Goal: Task Accomplishment & Management: Use online tool/utility

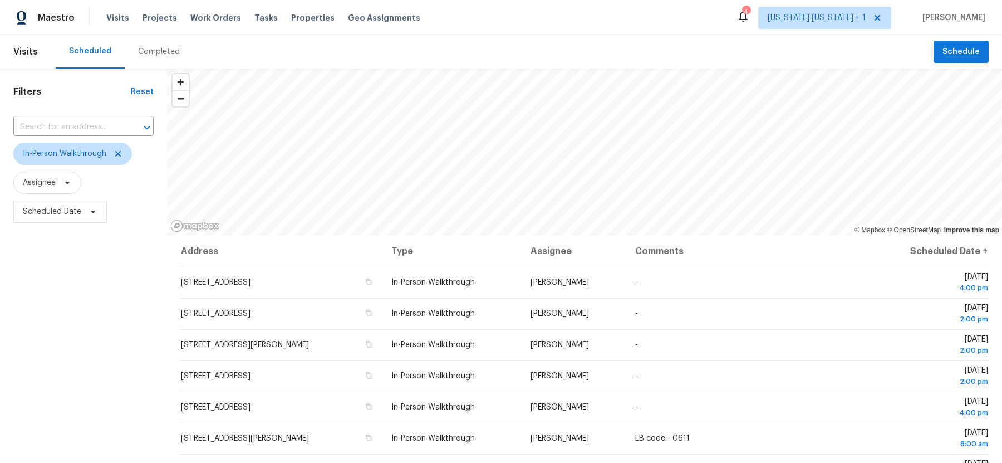
scroll to position [92, 0]
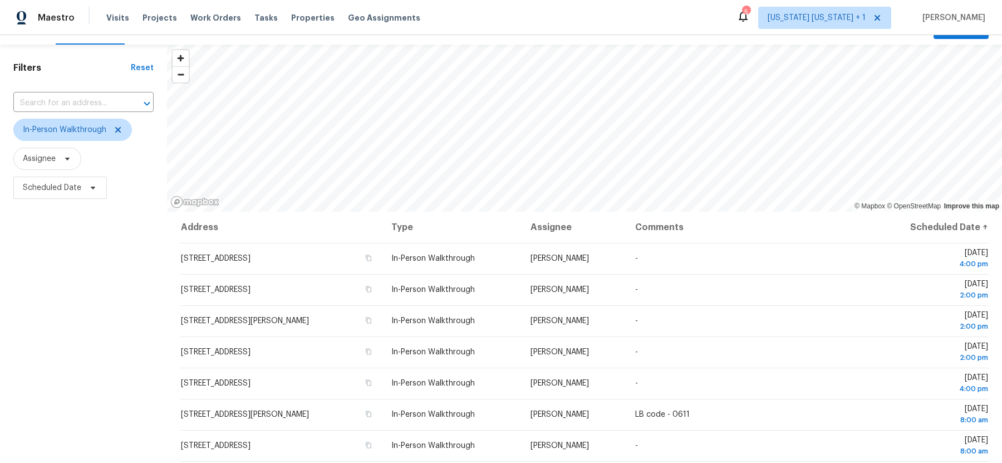
scroll to position [18, 0]
